Goal: Find contact information: Find contact information

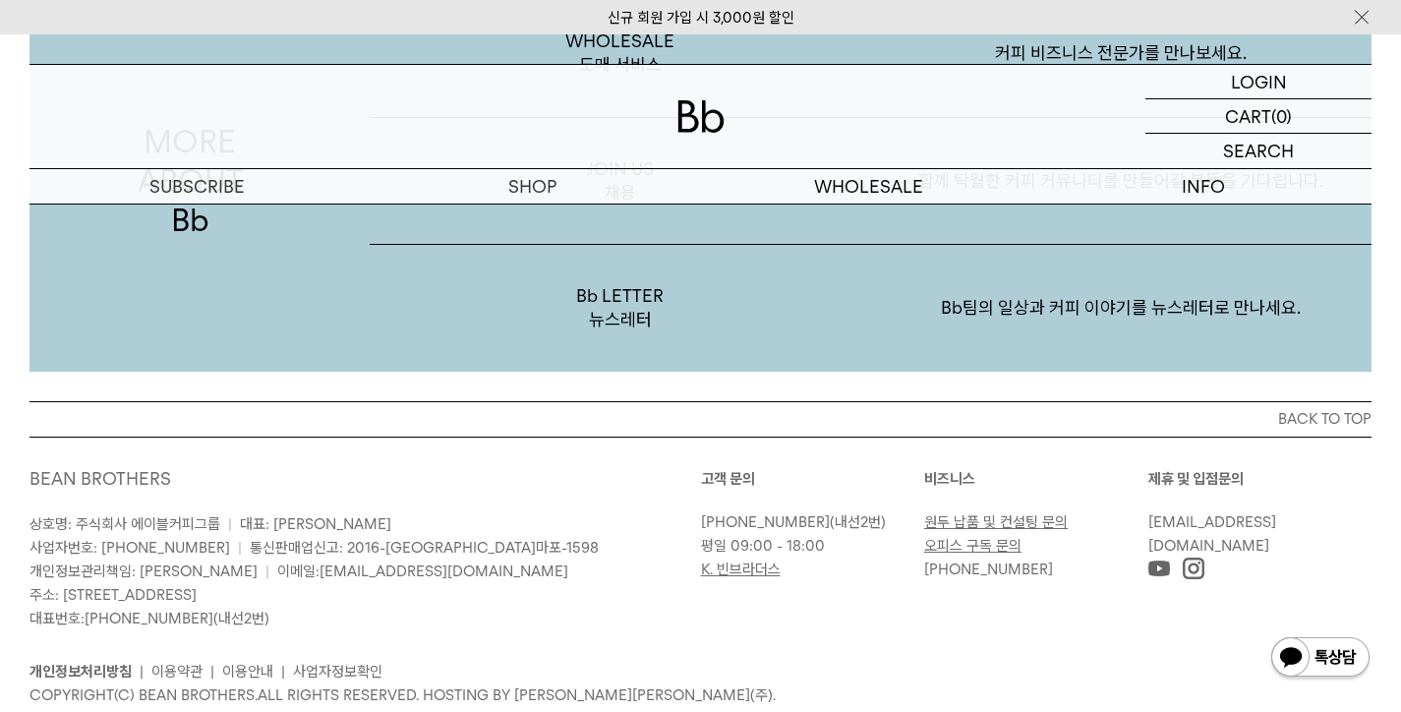
scroll to position [3795, 0]
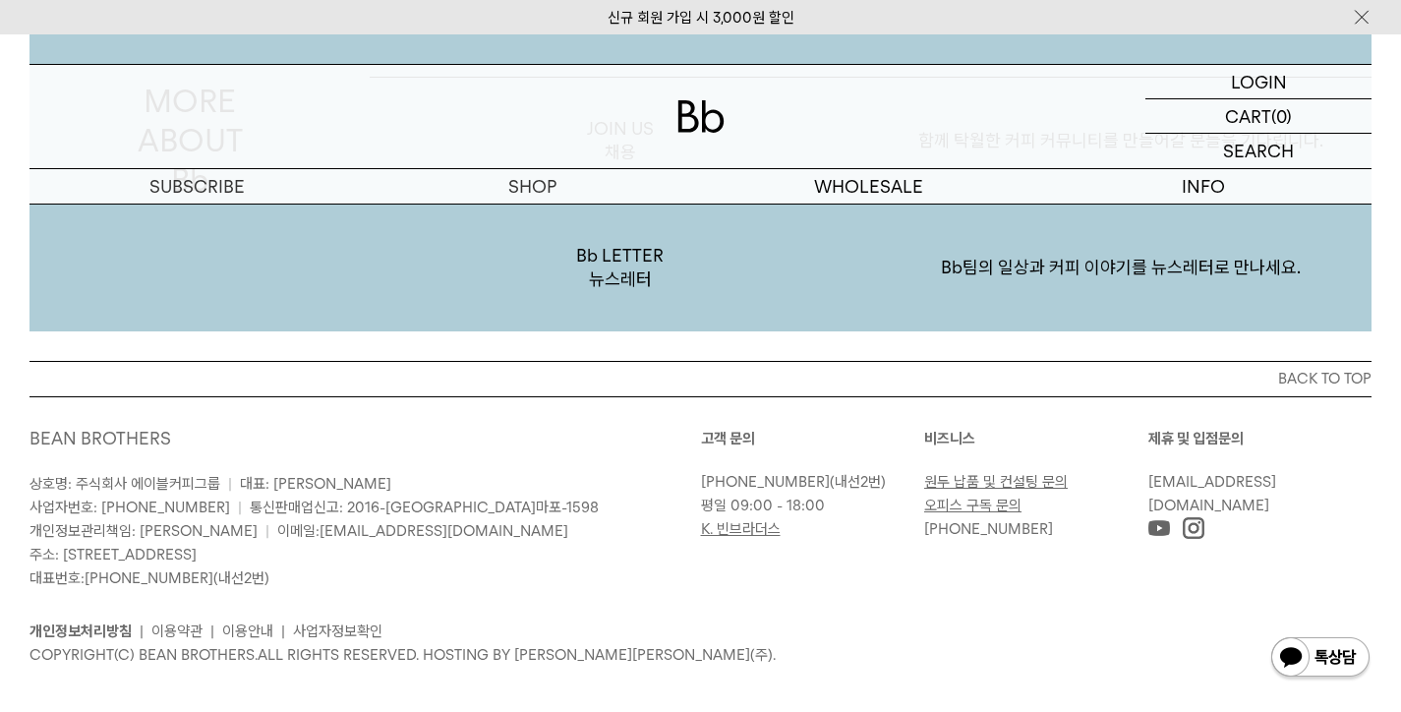
drag, startPoint x: 696, startPoint y: 459, endPoint x: 893, endPoint y: 463, distance: 196.7
click at [893, 463] on div "BEAN BROTHERS 상호명: 주식회사 에이블커피그룹 | 대표: 박성호 사업자번호: 220-87-84283 | 통신판매업신고: 2016-서…" at bounding box center [700, 547] width 1342 height 240
click at [890, 470] on p "02-6204-7888 (내선2번)" at bounding box center [808, 482] width 214 height 24
click at [733, 473] on link "[PHONE_NUMBER]" at bounding box center [765, 482] width 129 height 18
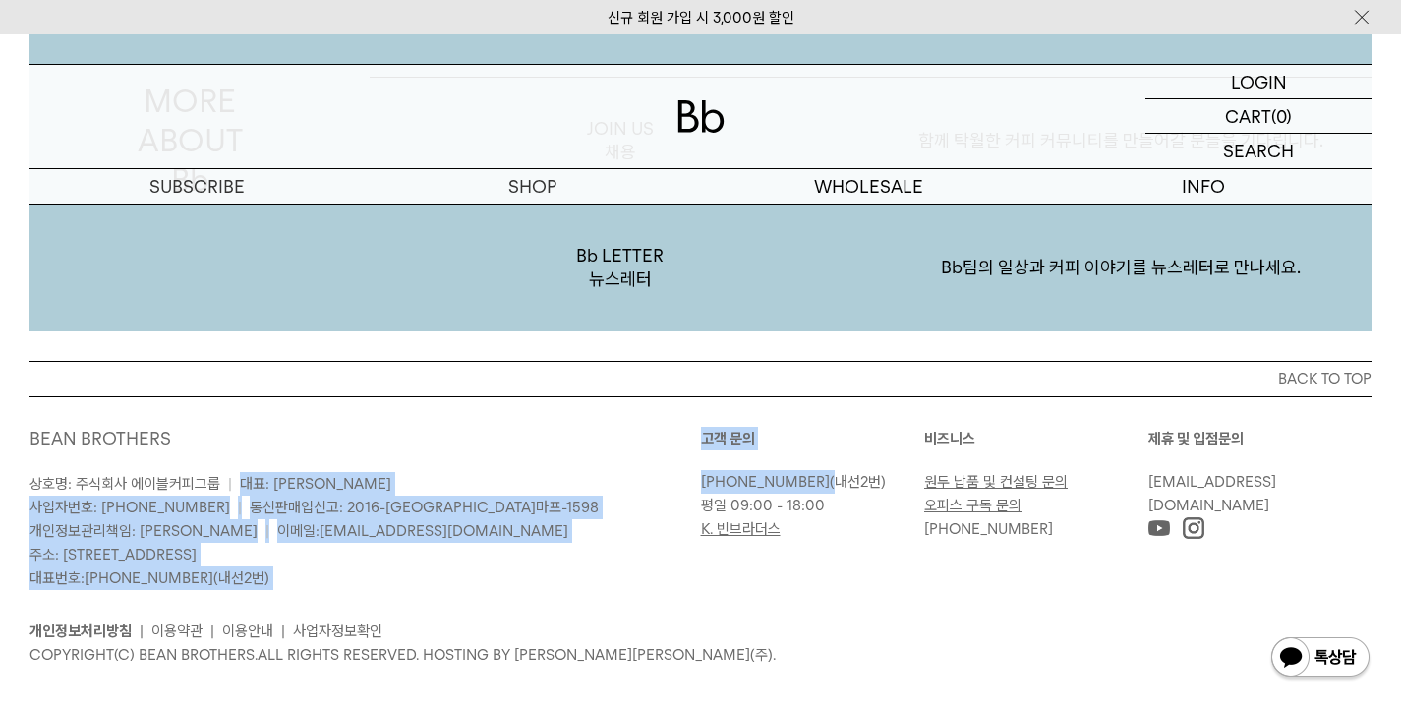
drag, startPoint x: 683, startPoint y: 451, endPoint x: 803, endPoint y: 457, distance: 120.1
click at [803, 457] on div "BEAN BROTHERS 상호명: 주식회사 에이블커피그룹 | 대표: 박성호 사업자번호: 220-87-84283 | 통신판매업신고: 2016-서…" at bounding box center [700, 547] width 1342 height 240
click at [800, 470] on p "02-6204-7888 (내선2번)" at bounding box center [808, 482] width 214 height 24
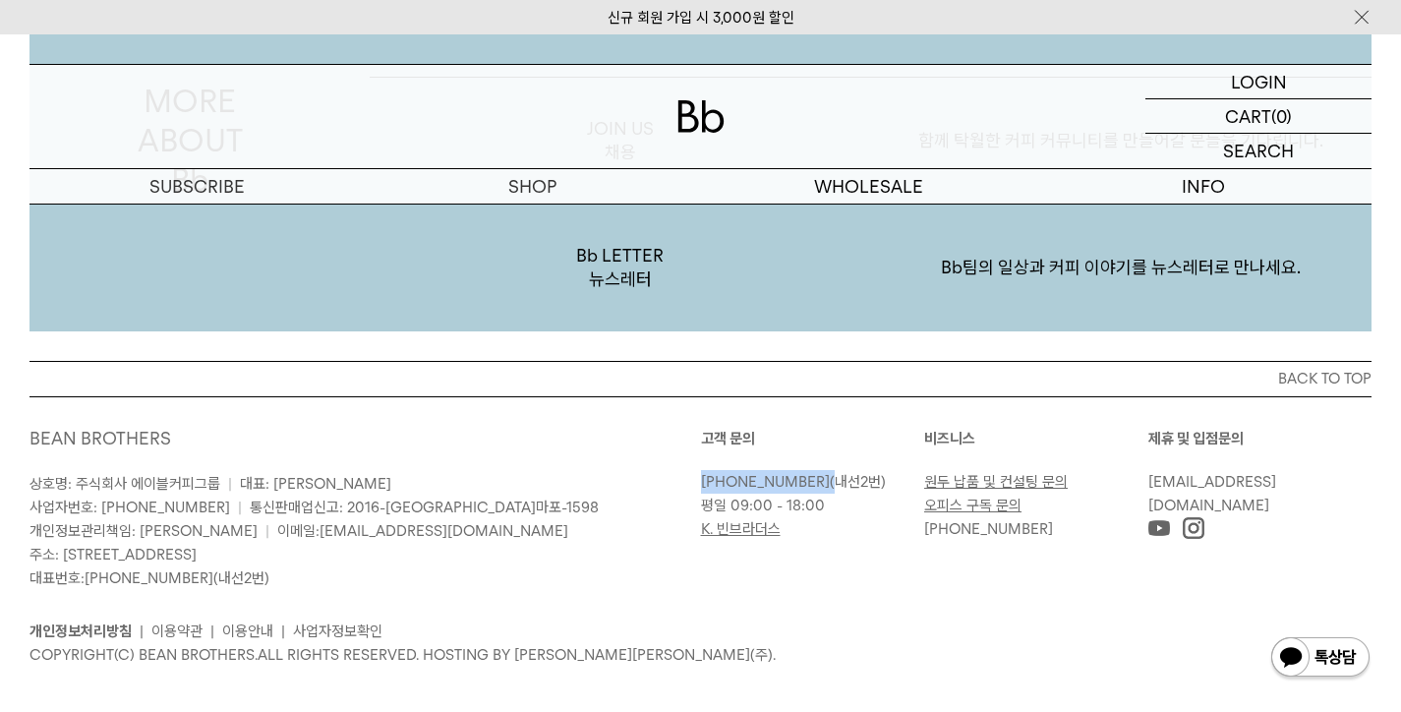
drag, startPoint x: 800, startPoint y: 460, endPoint x: 704, endPoint y: 463, distance: 96.4
click at [704, 470] on p "02-6204-7888 (내선2번)" at bounding box center [808, 482] width 214 height 24
click at [702, 473] on link "[PHONE_NUMBER]" at bounding box center [765, 482] width 129 height 18
click at [630, 490] on p "상호명: 주식회사 에이블커피그룹 | 대표: 박성호 사업자번호: 220-87-84283 | 통신판매업신고: 2016-서울마포-1598 개인정보관…" at bounding box center [365, 531] width 672 height 118
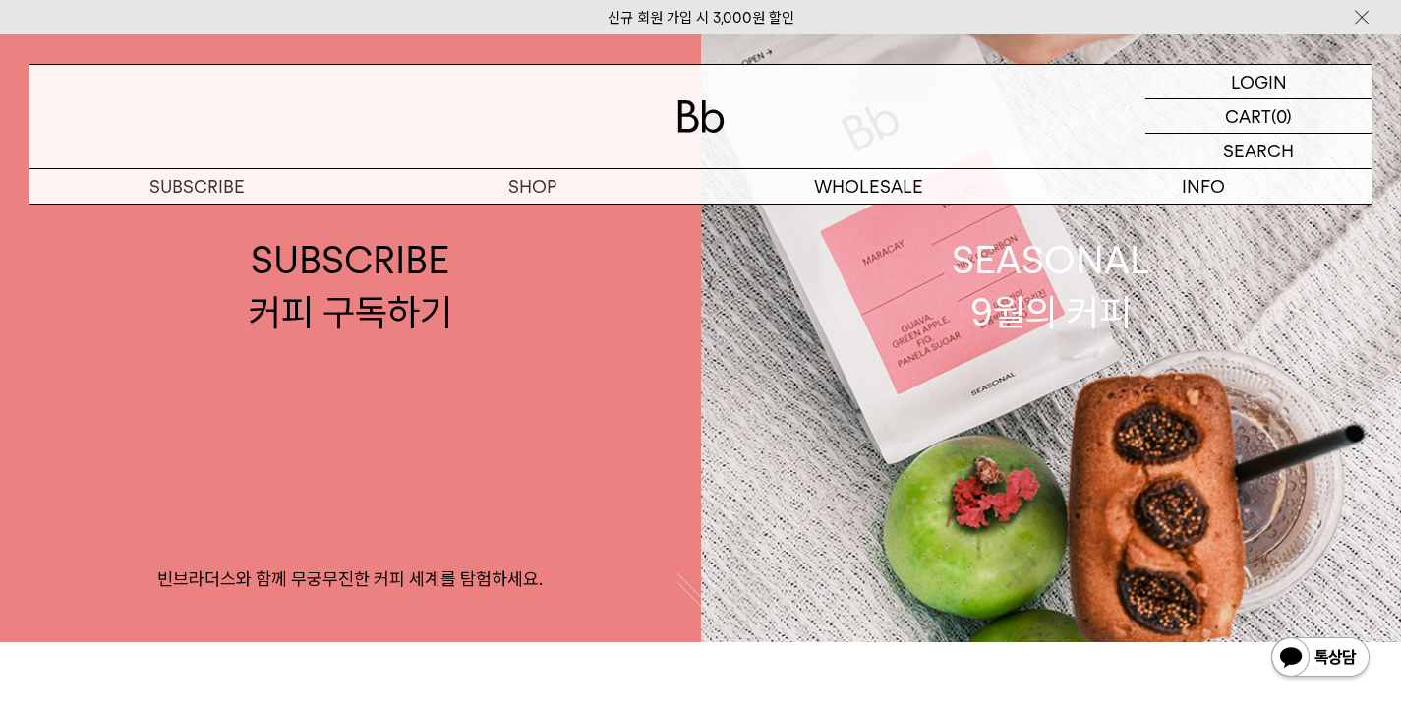
scroll to position [0, 0]
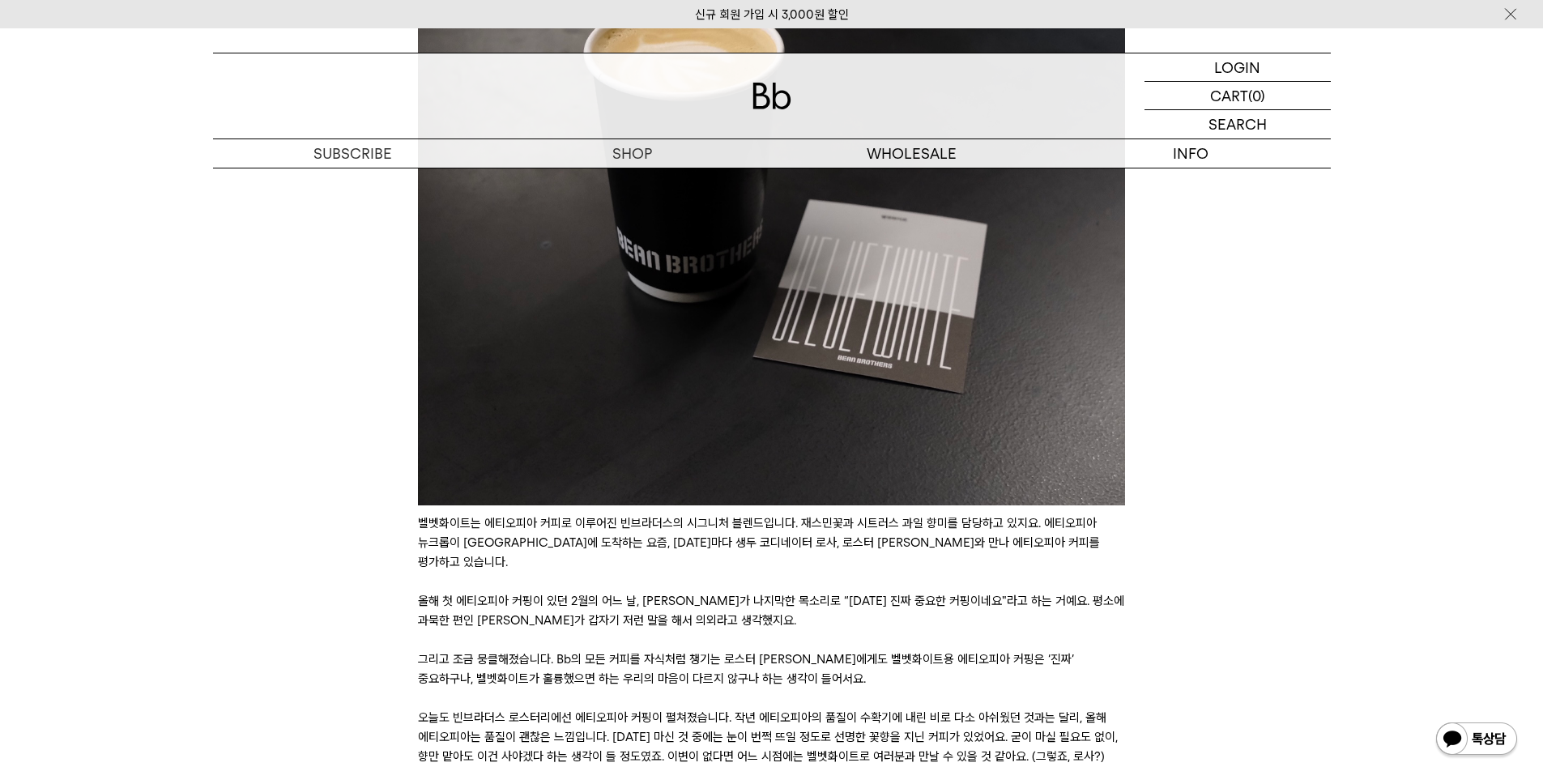
scroll to position [2322, 0]
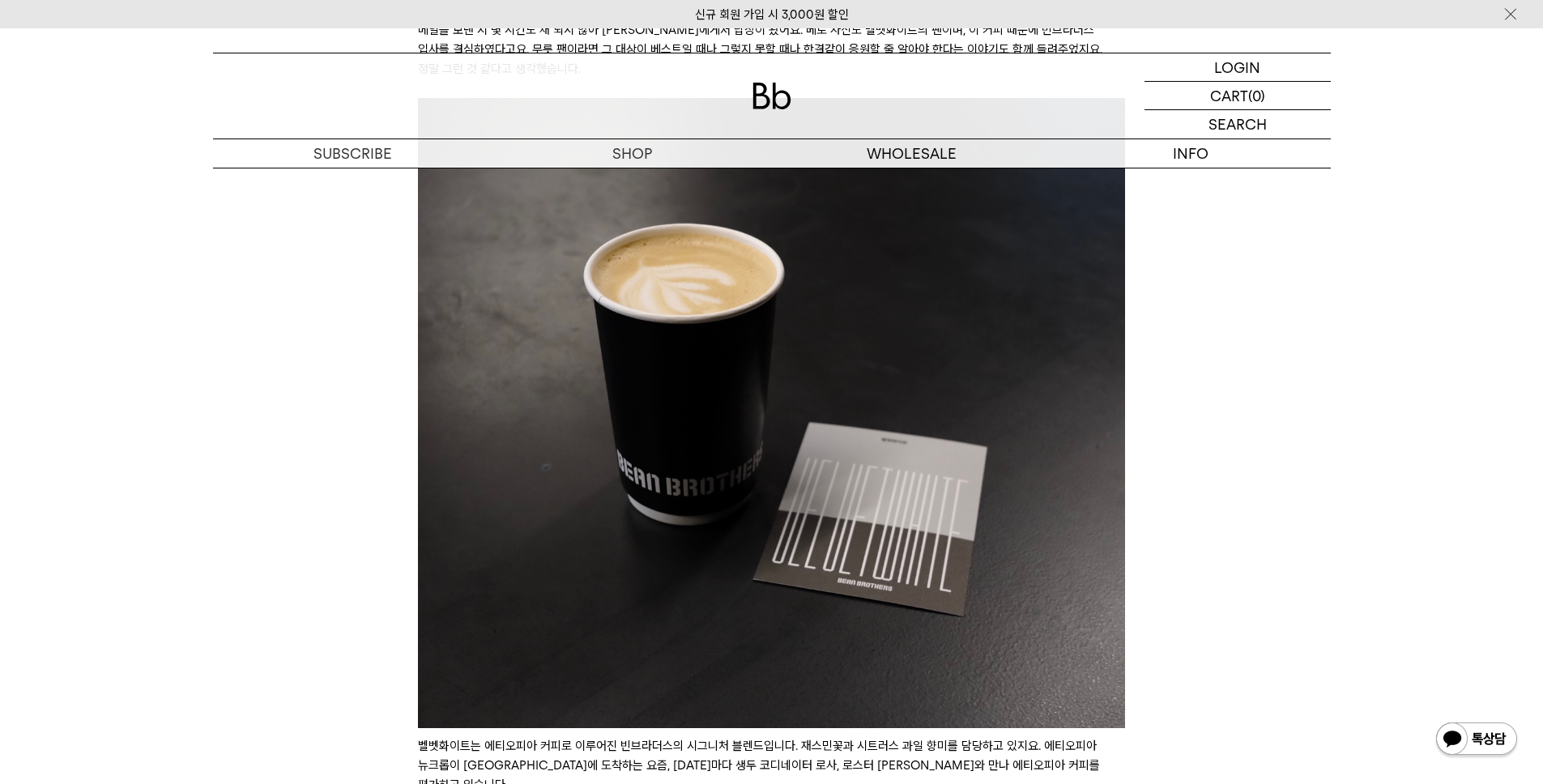
click at [767, 98] on img at bounding box center [771, 96] width 39 height 26
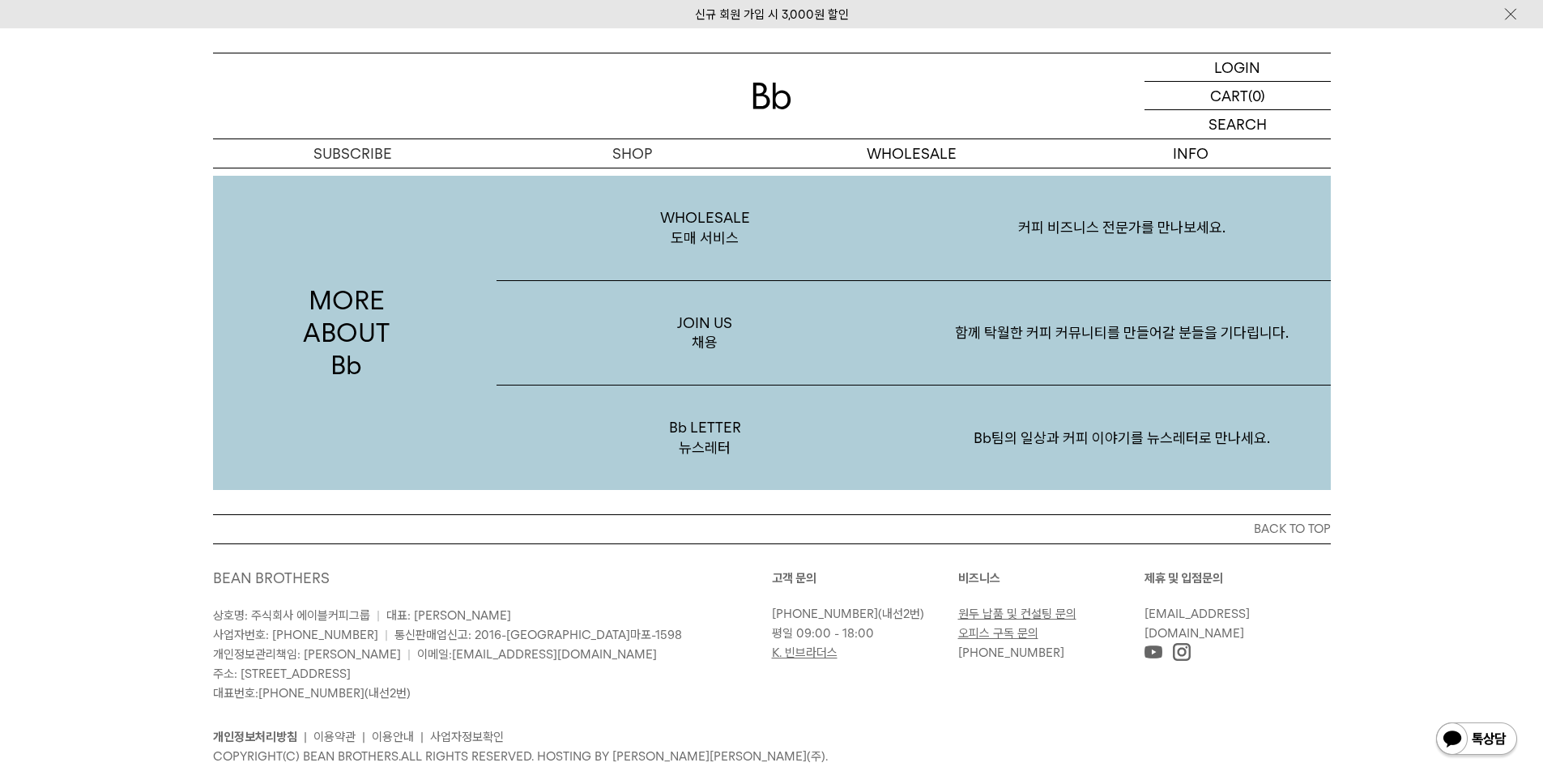
scroll to position [3138, 0]
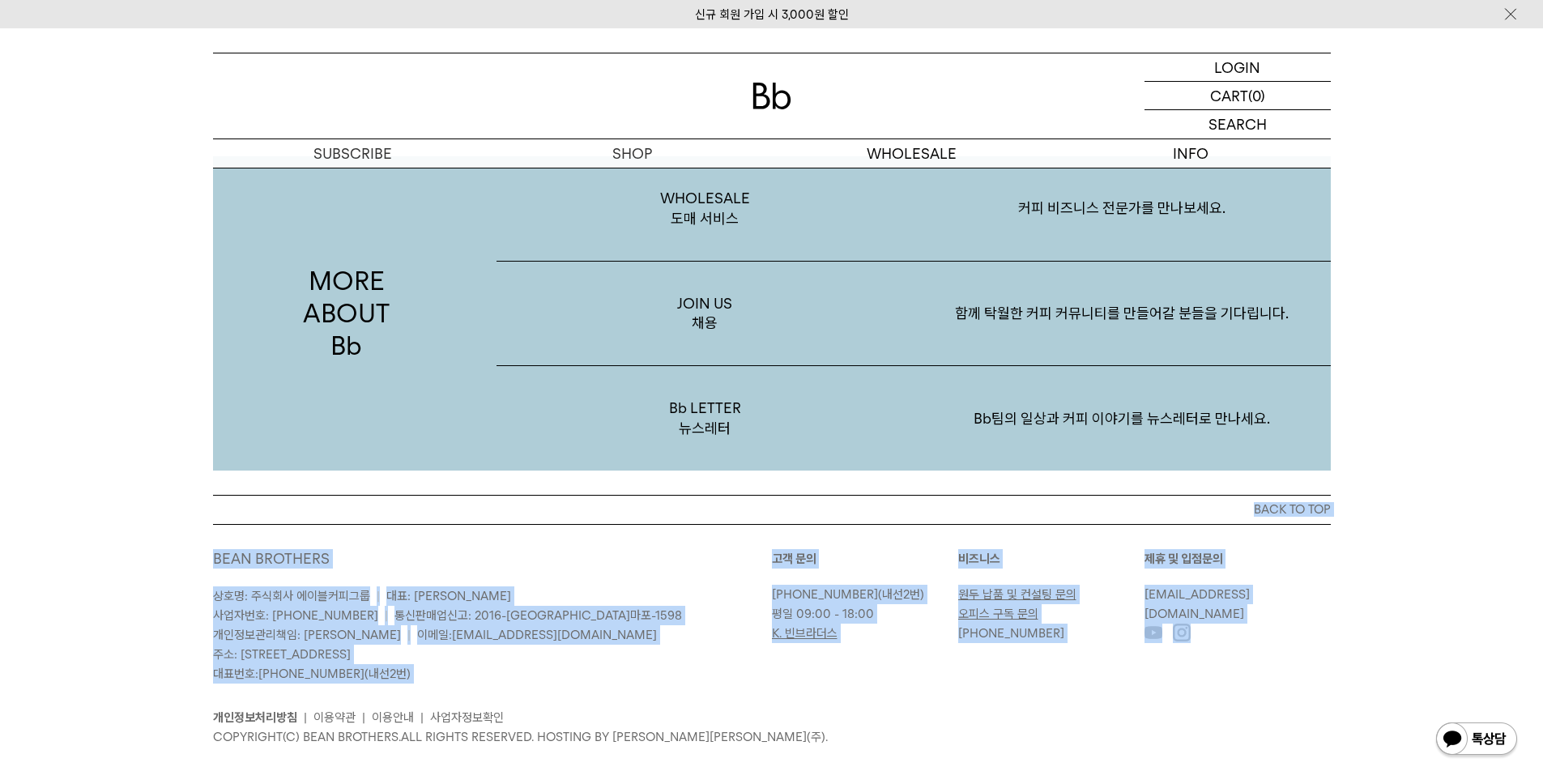
drag, startPoint x: 1314, startPoint y: 661, endPoint x: 506, endPoint y: 493, distance: 825.3
click at [506, 495] on div "BACK TO TOP BEAN BROTHERS 상호명: 주식회사 에이블커피그룹 | 대표: 박성호 사업자번호: 220-87-84283 | 통신판…" at bounding box center [772, 632] width 1167 height 276
click at [519, 524] on div "BEAN BROTHERS 상호명: 주식회사 에이블커피그룹 | 대표: 박성호 사업자번호: 220-87-84283 | 통신판매업신고: 2016-서…" at bounding box center [772, 647] width 1118 height 247
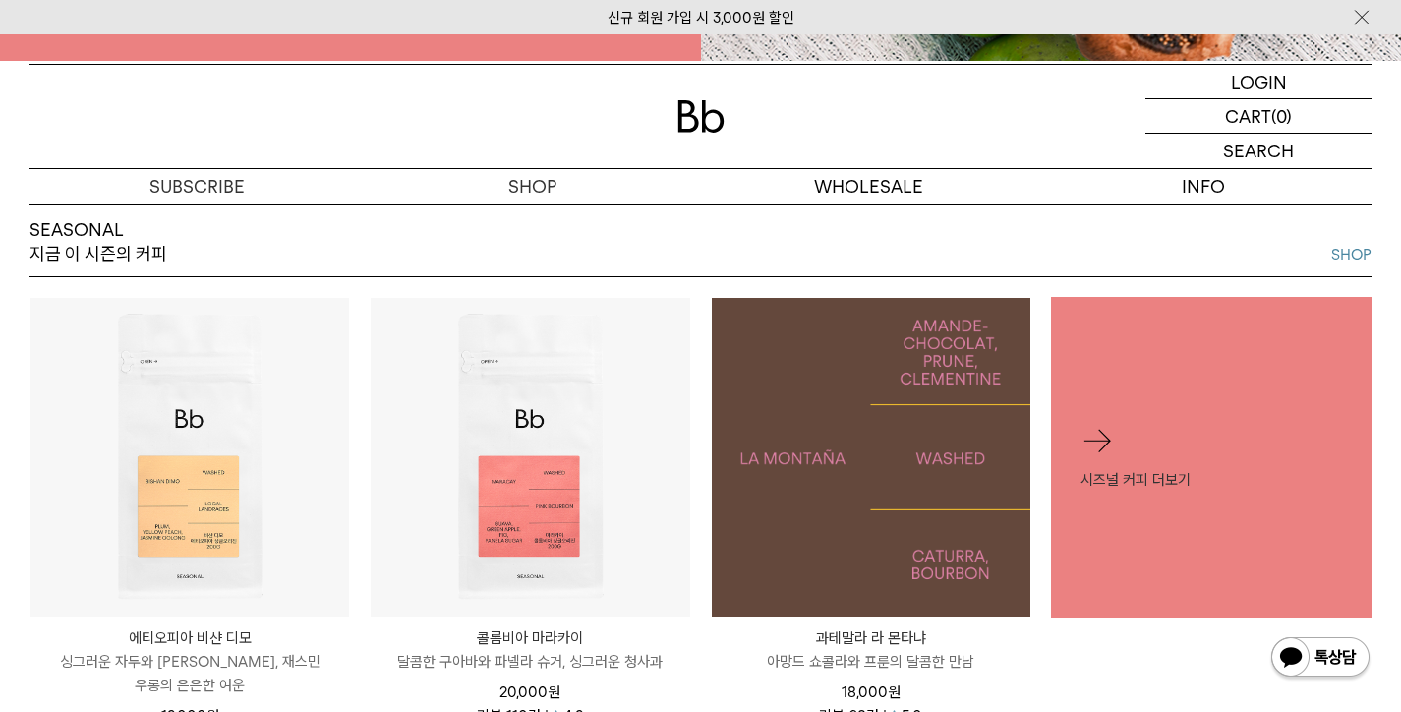
scroll to position [0, 0]
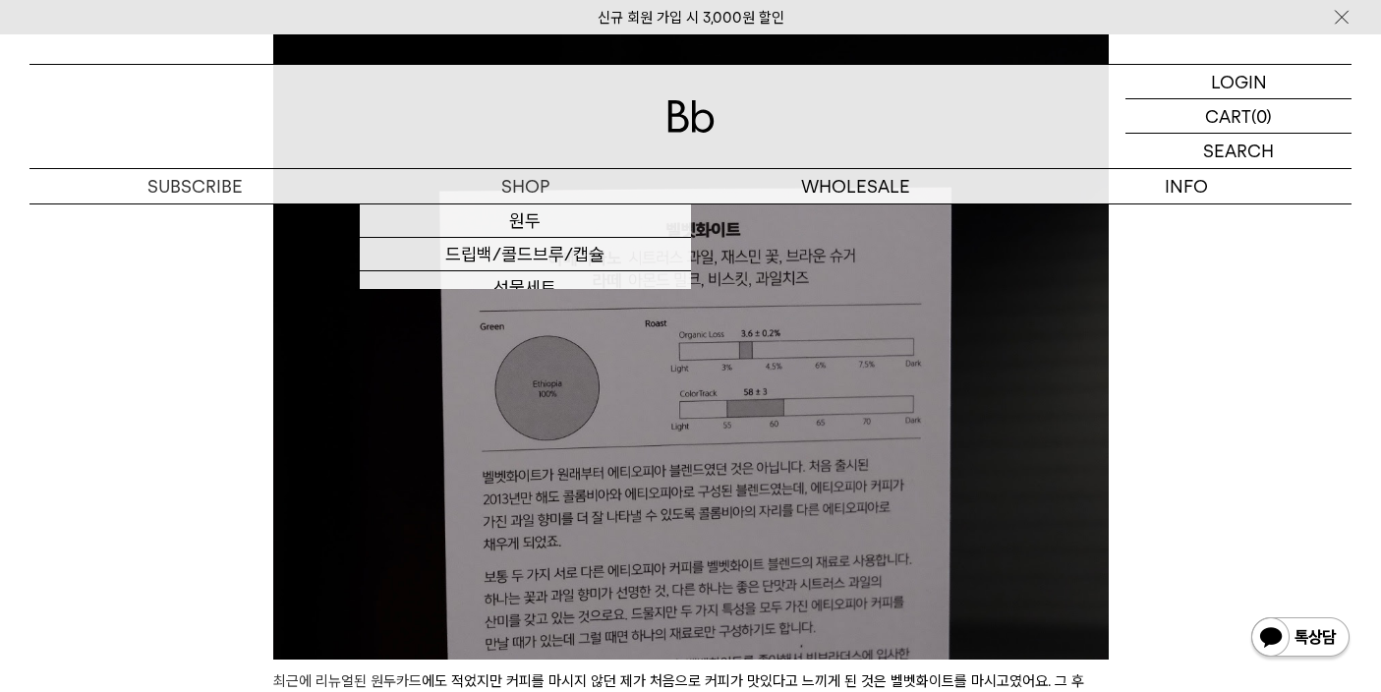
click at [675, 115] on img at bounding box center [691, 116] width 47 height 32
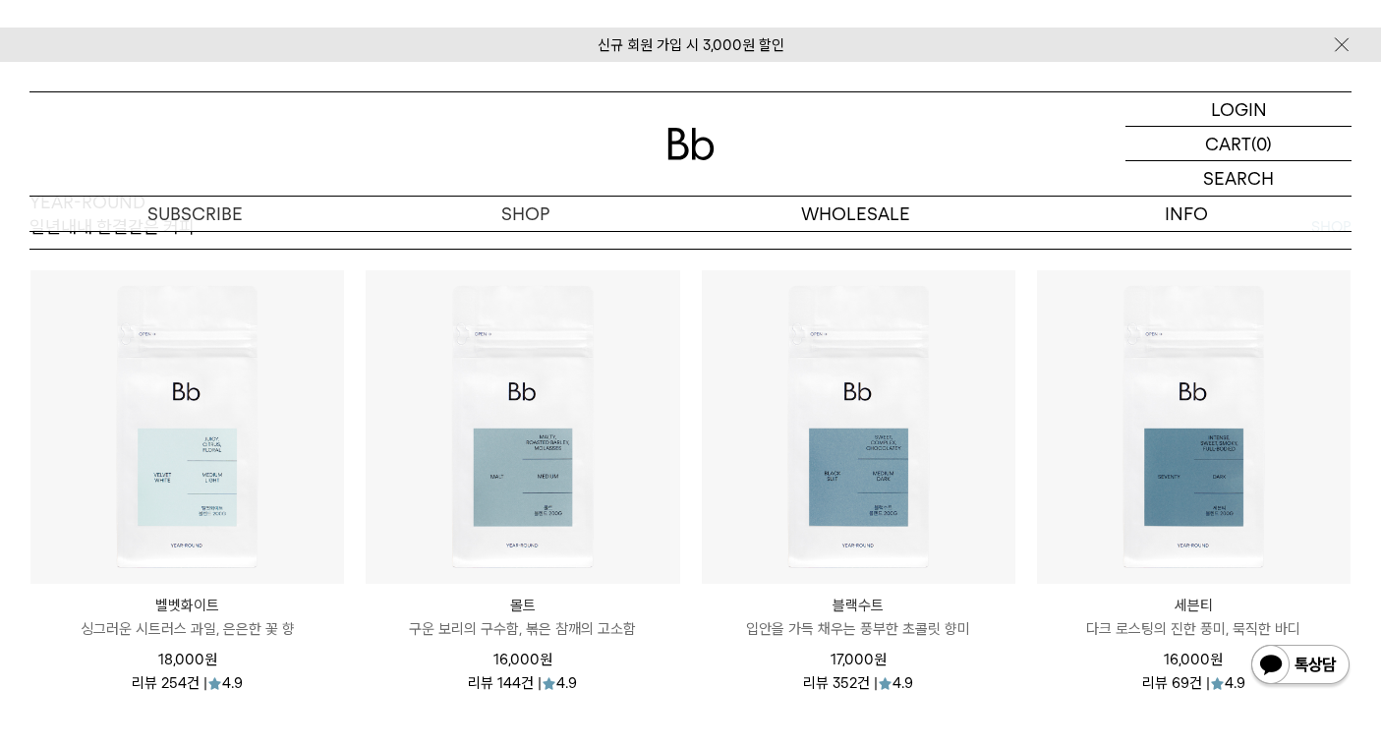
scroll to position [2190, 0]
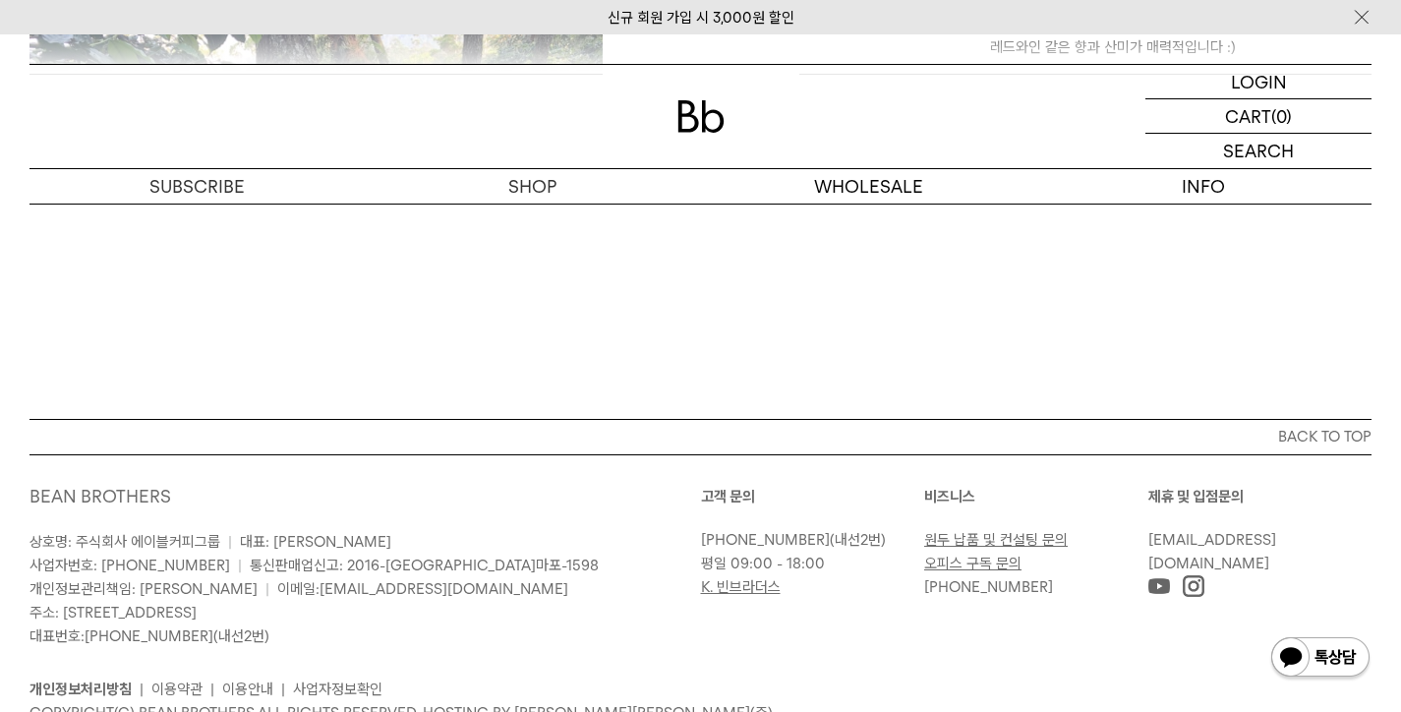
scroll to position [1593, 0]
